Goal: Use online tool/utility: Use online tool/utility

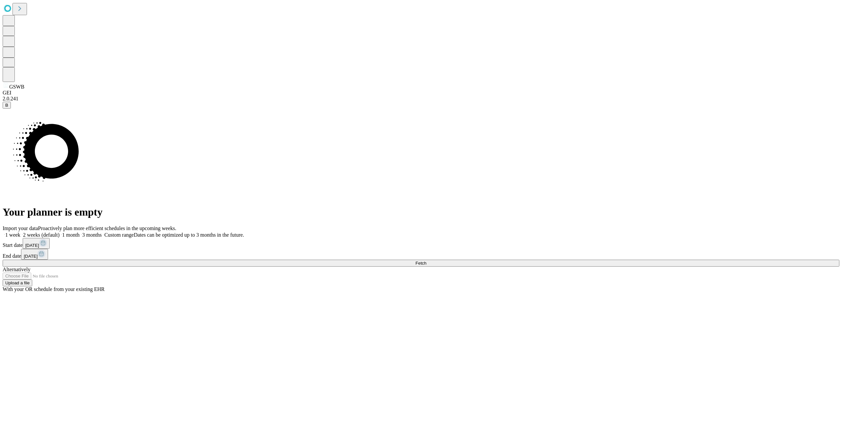
click at [686, 266] on button "Fetch" at bounding box center [421, 262] width 837 height 7
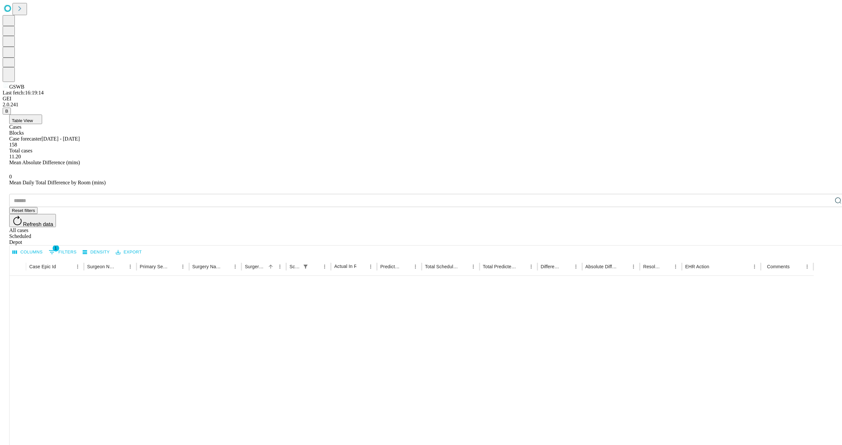
scroll to position [539, 0]
